Goal: Use online tool/utility: Utilize a website feature to perform a specific function

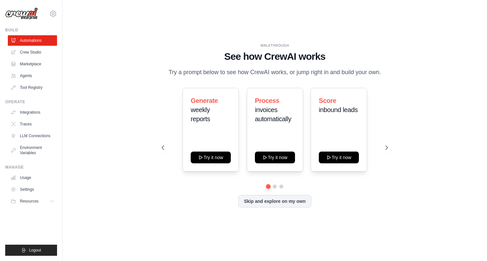
click at [145, 108] on div "WALKTHROUGH See how [PERSON_NAME] works Try a prompt below to see how [PERSON_N…" at bounding box center [275, 130] width 404 height 247
click at [384, 146] on icon at bounding box center [387, 147] width 7 height 7
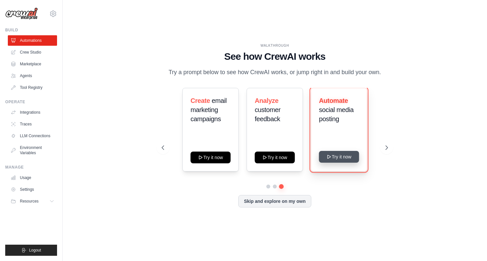
click at [344, 158] on button "Try it now" at bounding box center [339, 157] width 40 height 12
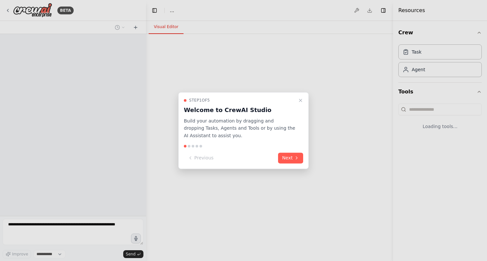
select select "****"
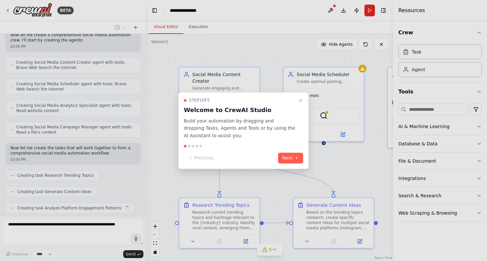
scroll to position [236, 0]
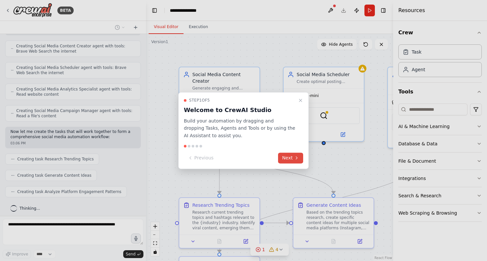
click at [295, 154] on button "Next" at bounding box center [290, 157] width 25 height 11
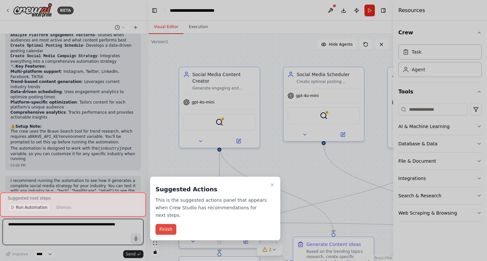
scroll to position [622, 0]
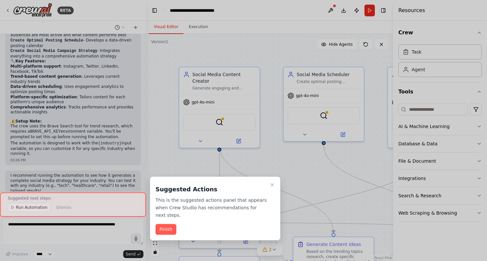
click at [191, 202] on p "This is the suggested actions panel that appears when Crew Studio has recommend…" at bounding box center [212, 207] width 112 height 22
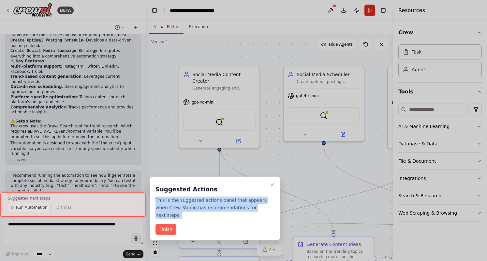
click at [191, 202] on p "This is the suggested actions panel that appears when Crew Studio has recommend…" at bounding box center [212, 207] width 112 height 22
click at [167, 224] on button "Finish" at bounding box center [166, 229] width 21 height 11
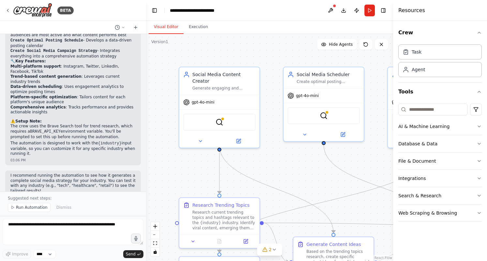
click at [144, 147] on div at bounding box center [144, 130] width 3 height 261
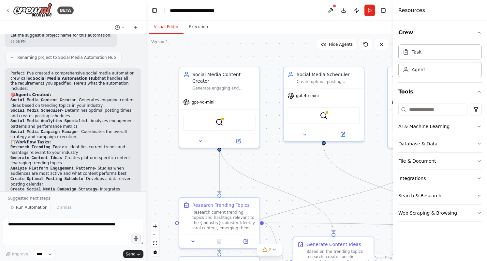
scroll to position [345, 0]
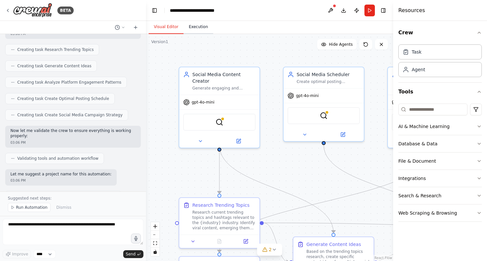
click at [194, 30] on button "Execution" at bounding box center [199, 27] width 30 height 14
click at [159, 28] on button "Visual Editor" at bounding box center [166, 27] width 35 height 14
click at [475, 124] on button "AI & Machine Learning" at bounding box center [439, 126] width 83 height 17
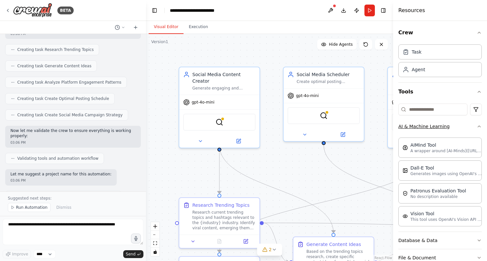
click at [477, 124] on icon "button" at bounding box center [479, 126] width 5 height 5
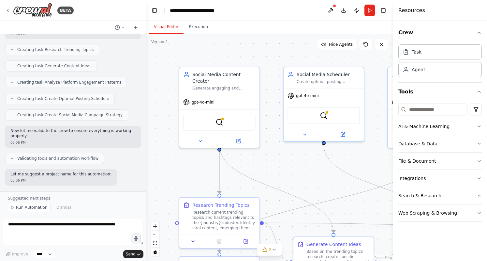
click at [479, 90] on icon "button" at bounding box center [479, 91] width 5 height 5
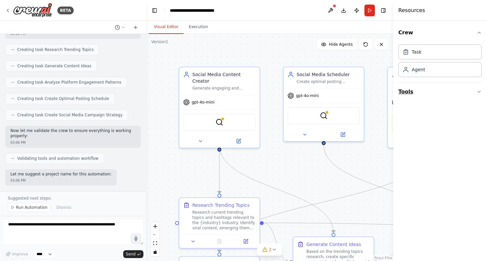
click at [479, 90] on icon "button" at bounding box center [479, 91] width 5 height 5
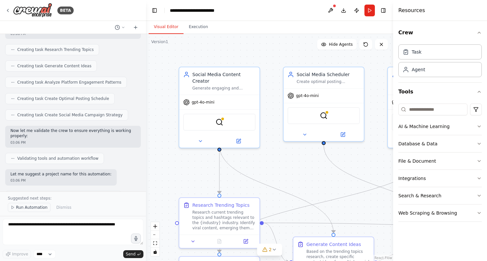
click at [25, 205] on span "Run Automation" at bounding box center [32, 206] width 32 height 5
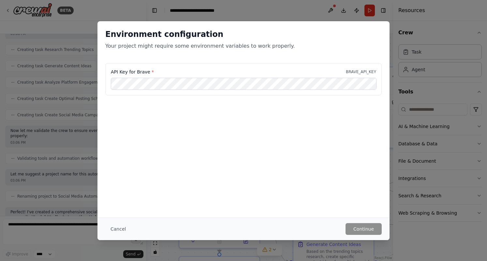
click at [186, 47] on p "Your project might require some environment variables to work properly." at bounding box center [243, 46] width 276 height 8
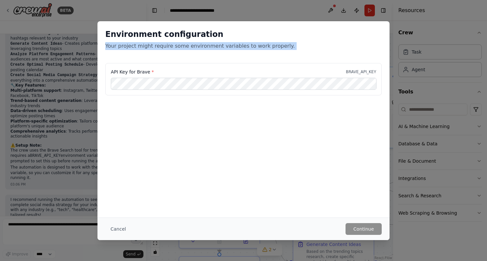
click at [186, 47] on p "Your project might require some environment variables to work properly." at bounding box center [243, 46] width 276 height 8
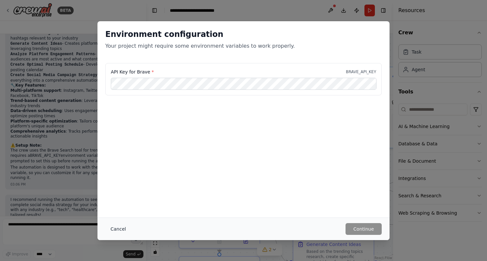
click at [118, 227] on button "Cancel" at bounding box center [118, 229] width 26 height 12
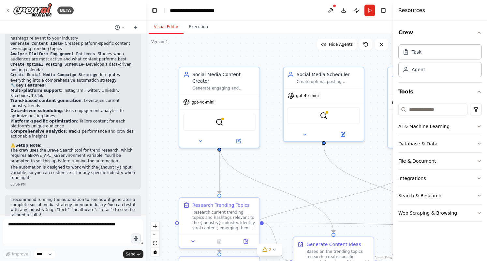
click at [63, 197] on p "I recommend running the automation to see how it generates a complete social me…" at bounding box center [72, 207] width 125 height 20
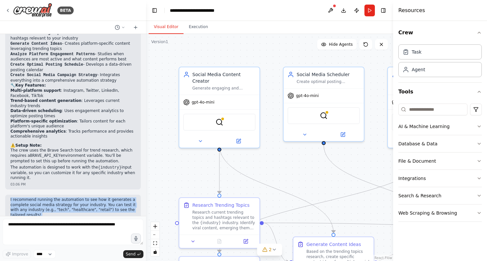
click at [63, 197] on p "I recommend running the automation to see how it generates a complete social me…" at bounding box center [72, 207] width 125 height 20
click at [341, 11] on button "Download" at bounding box center [343, 11] width 10 height 12
